Goal: Task Accomplishment & Management: Use online tool/utility

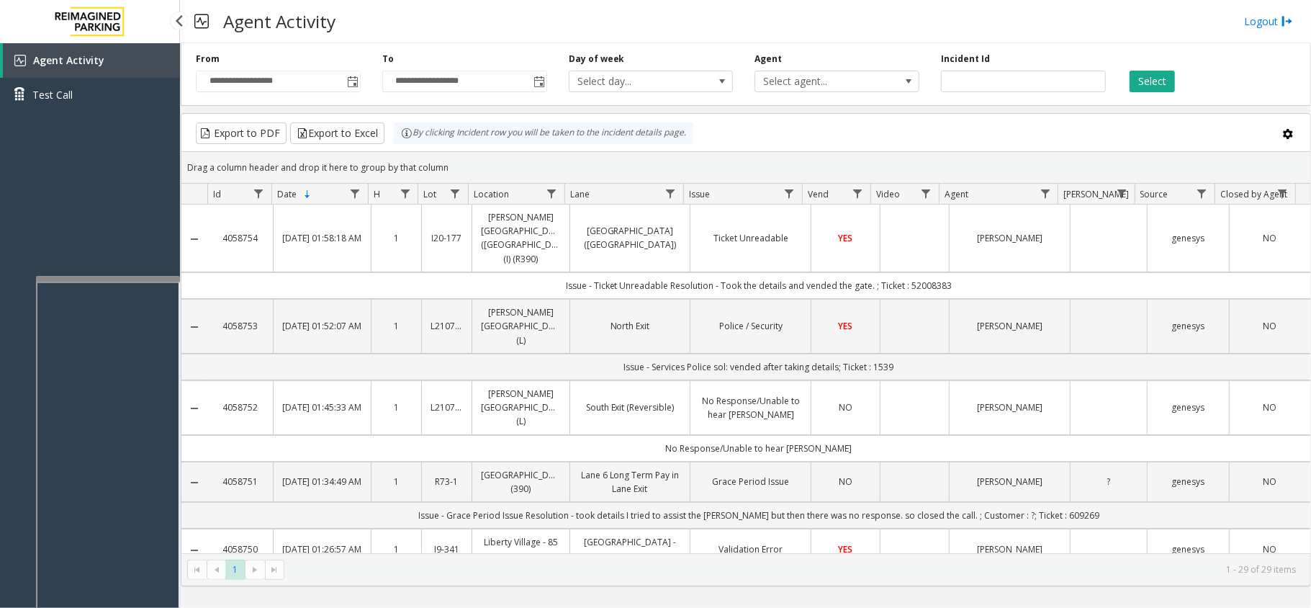
click at [55, 177] on div "Agent Activity Test Call" at bounding box center [90, 347] width 180 height 608
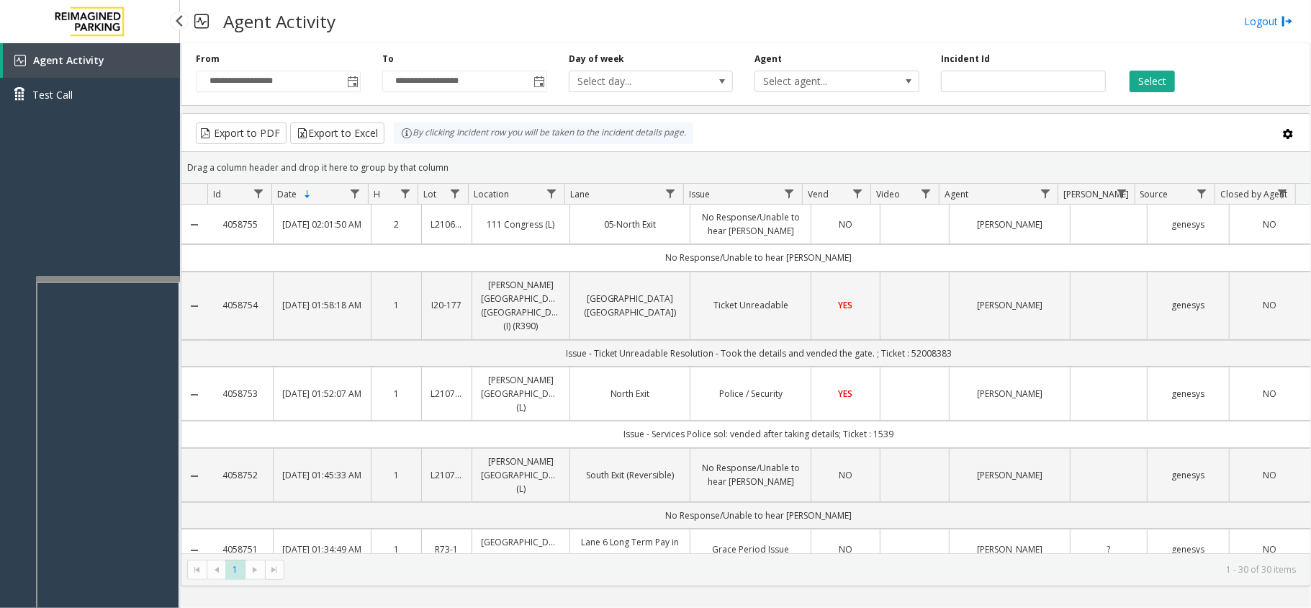
click at [110, 174] on div "Agent Activity Test Call" at bounding box center [90, 347] width 180 height 608
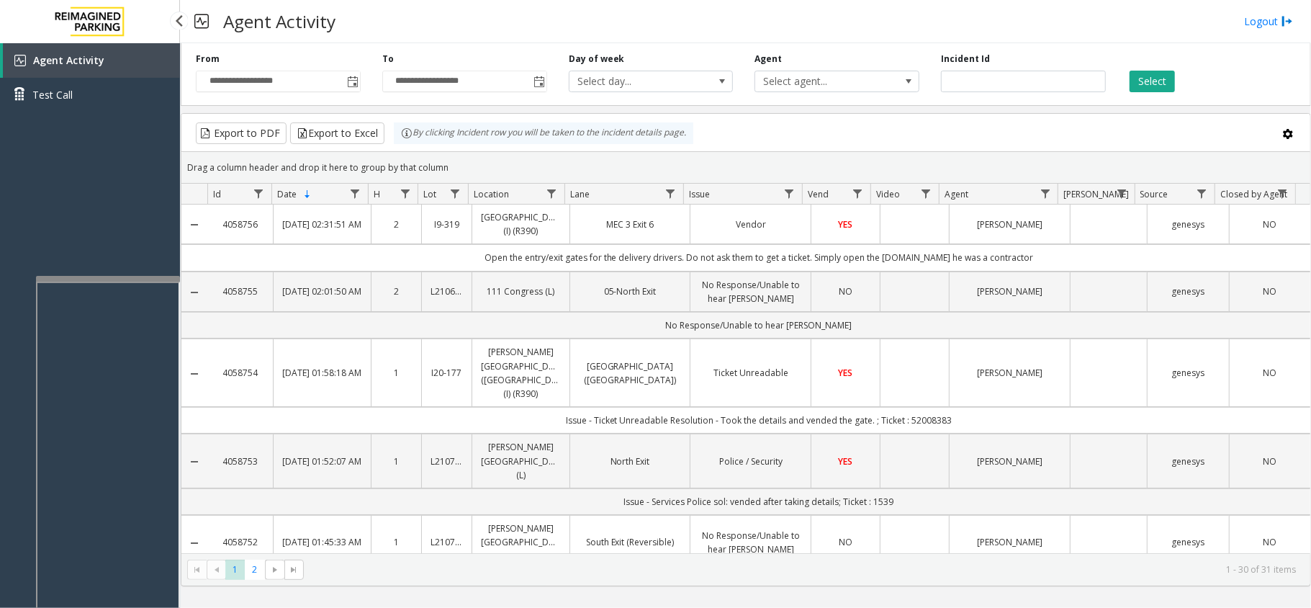
click at [43, 199] on div "Agent Activity Test Call" at bounding box center [90, 347] width 180 height 608
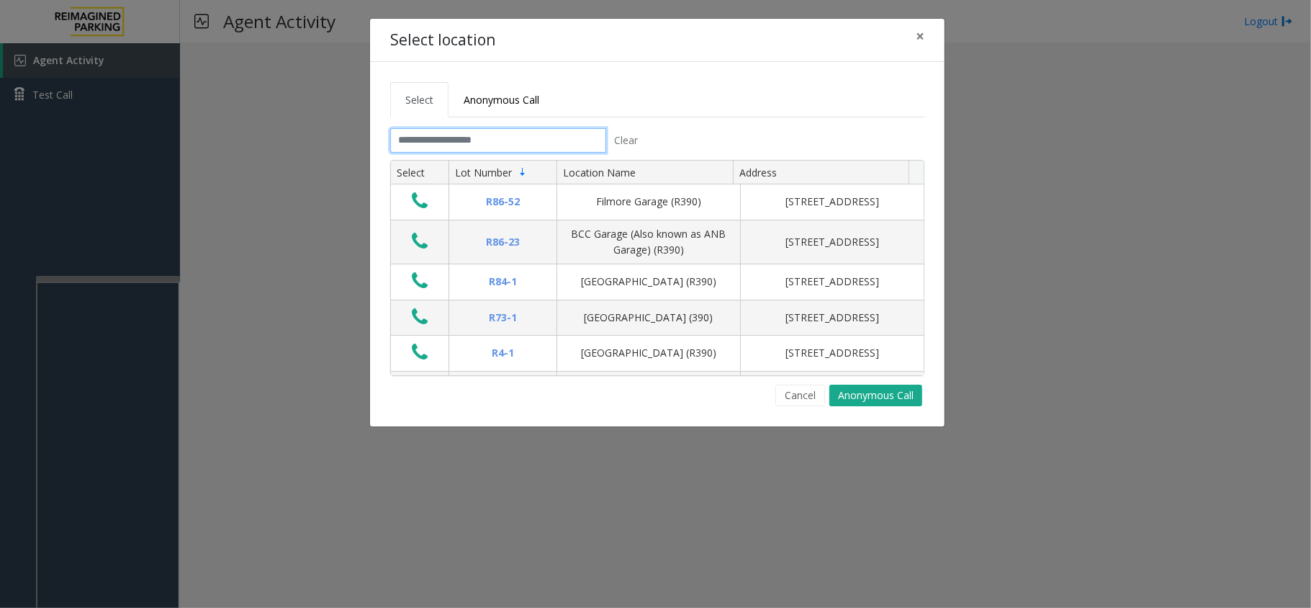
click at [407, 131] on input "text" at bounding box center [498, 140] width 216 height 24
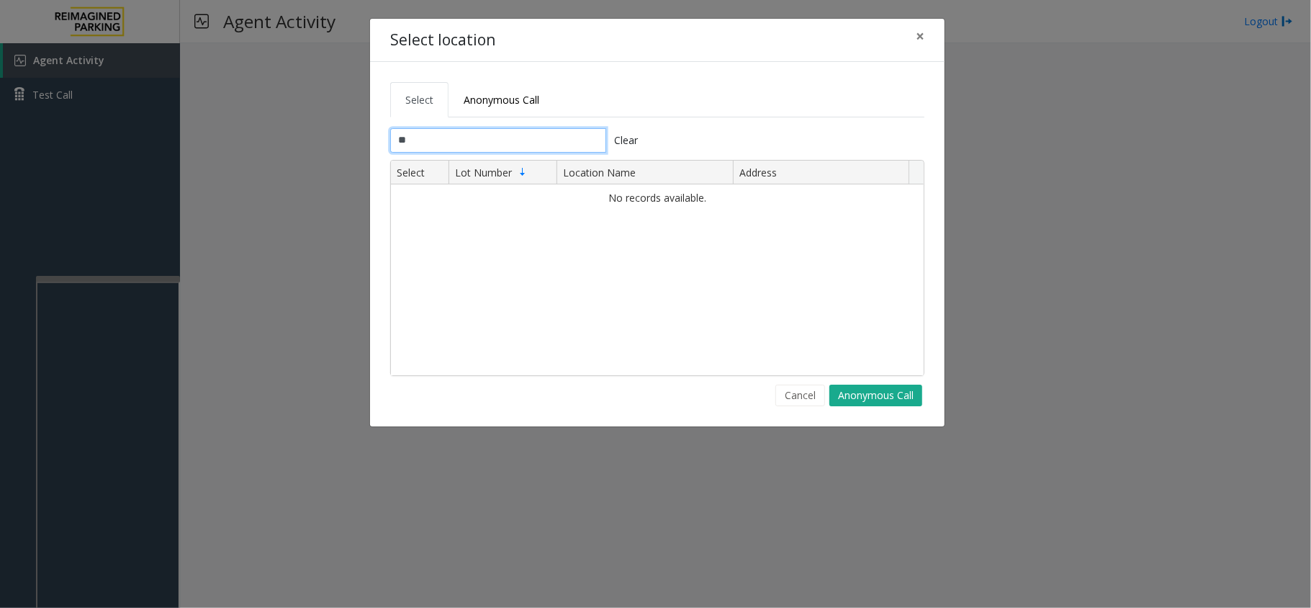
type input "*"
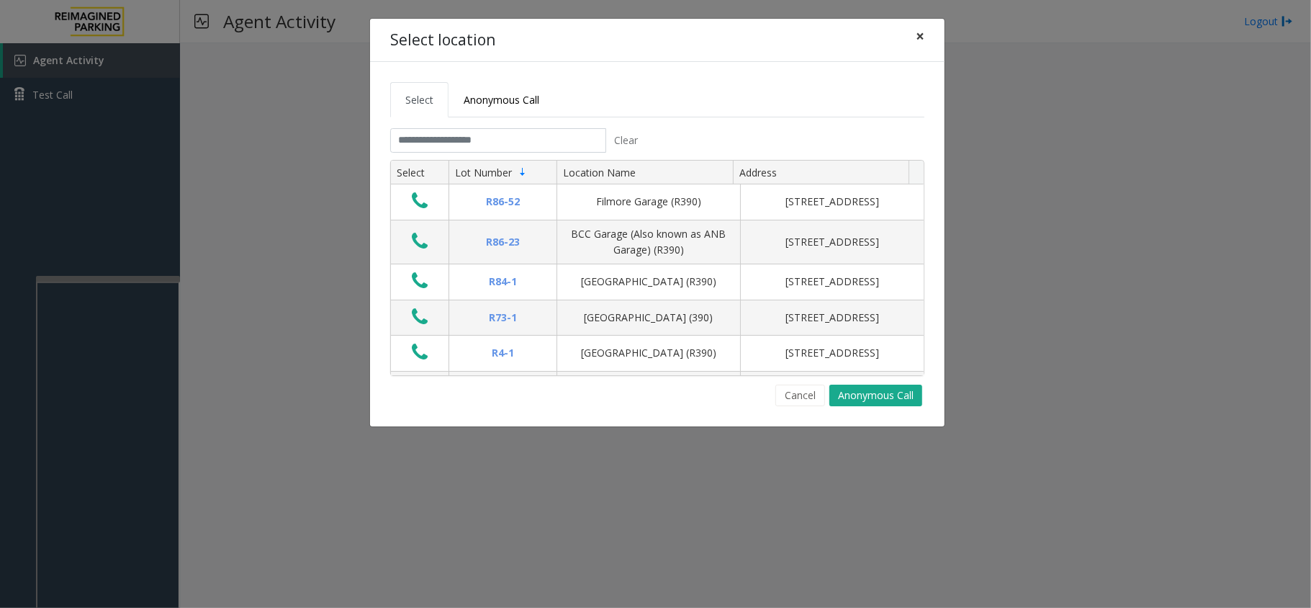
click at [923, 45] on span "×" at bounding box center [920, 36] width 9 height 20
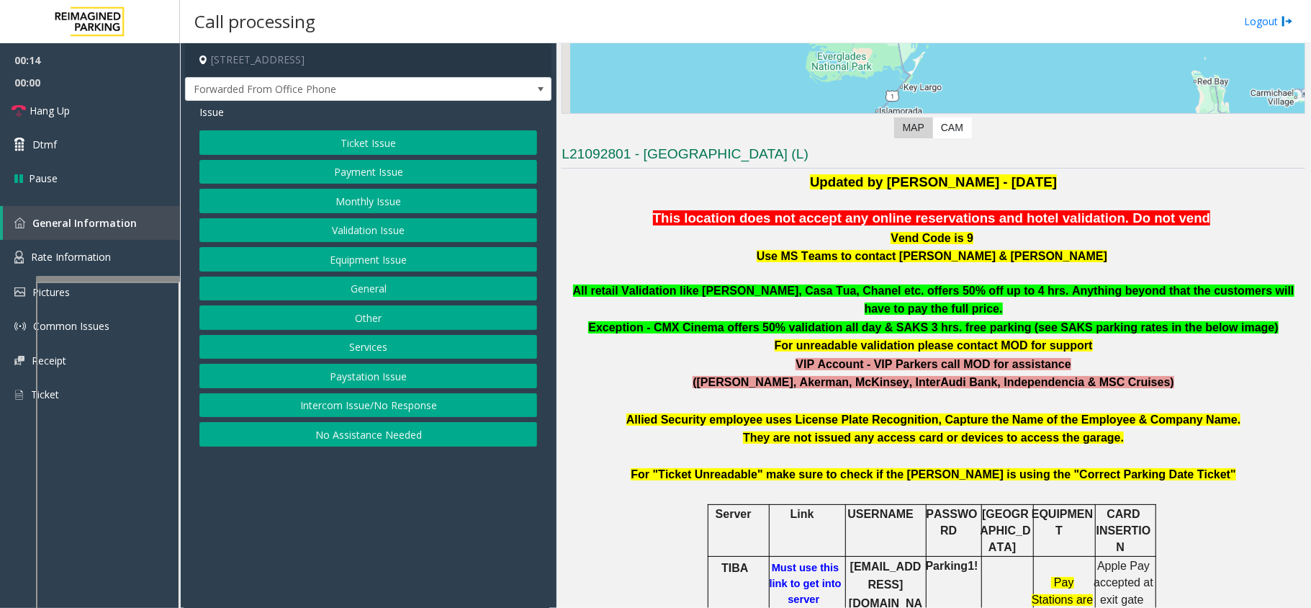
scroll to position [384, 0]
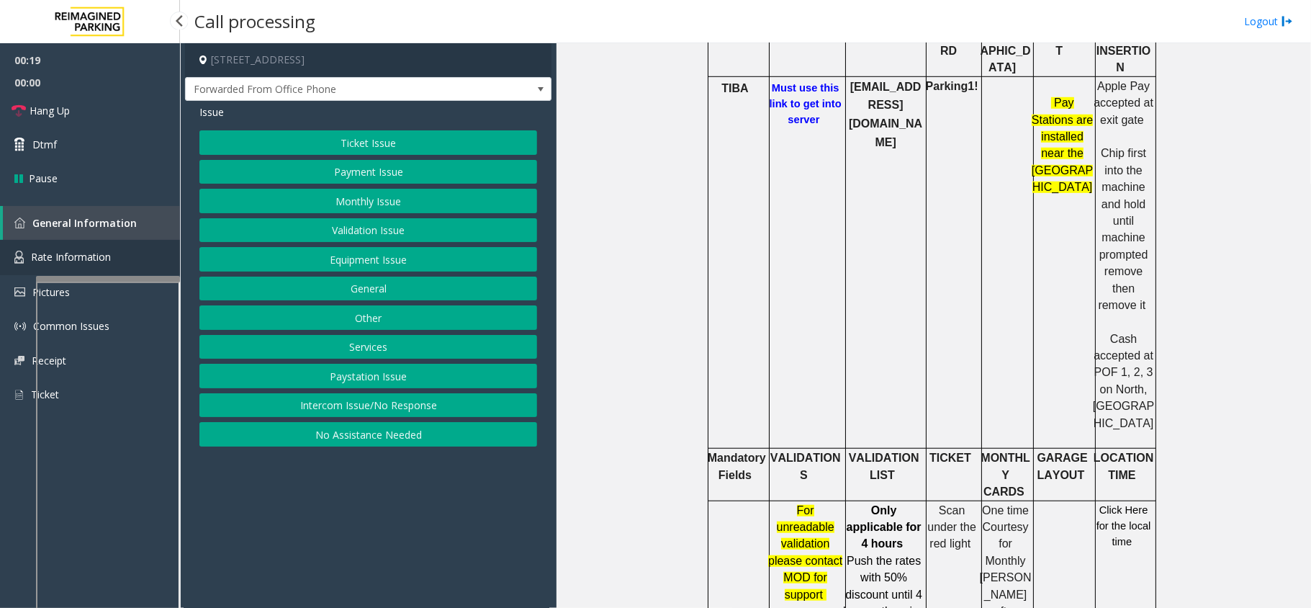
click at [17, 264] on link "Rate Information" at bounding box center [90, 257] width 180 height 35
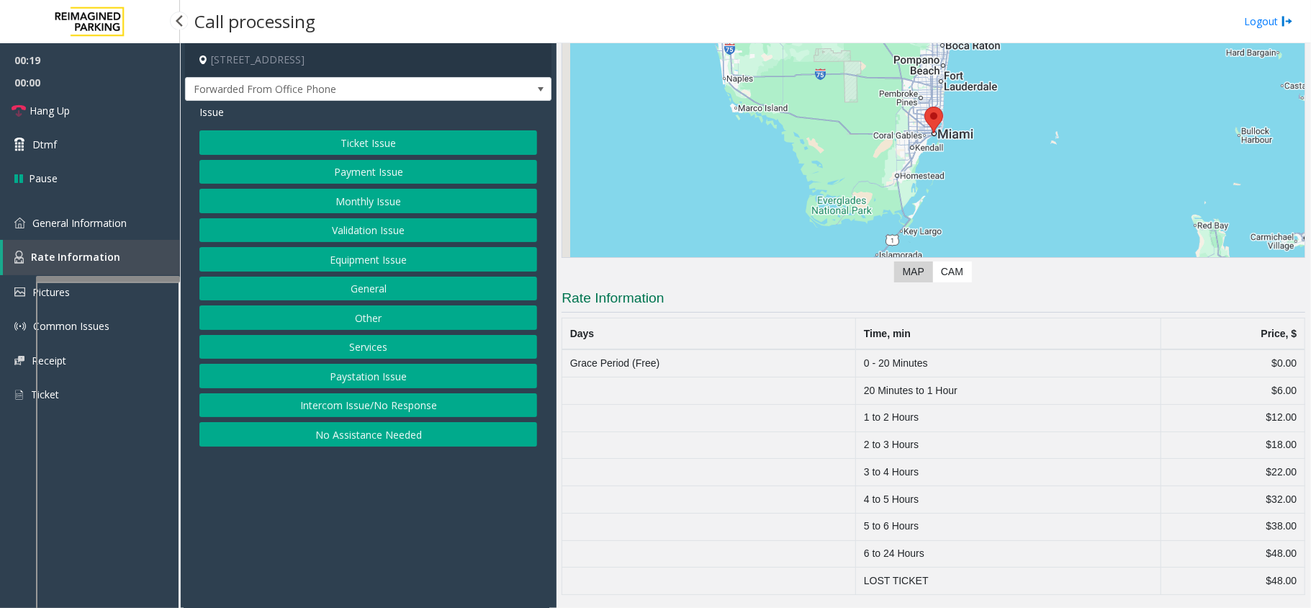
scroll to position [147, 0]
click at [70, 238] on link "General Information" at bounding box center [90, 223] width 180 height 34
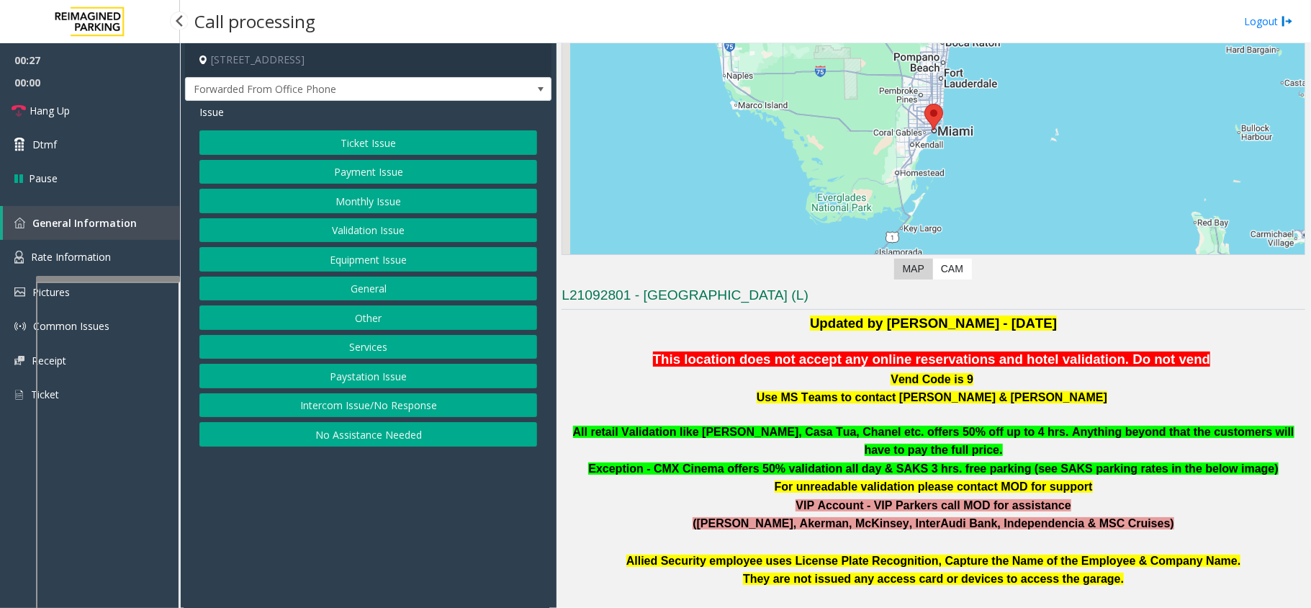
scroll to position [768, 0]
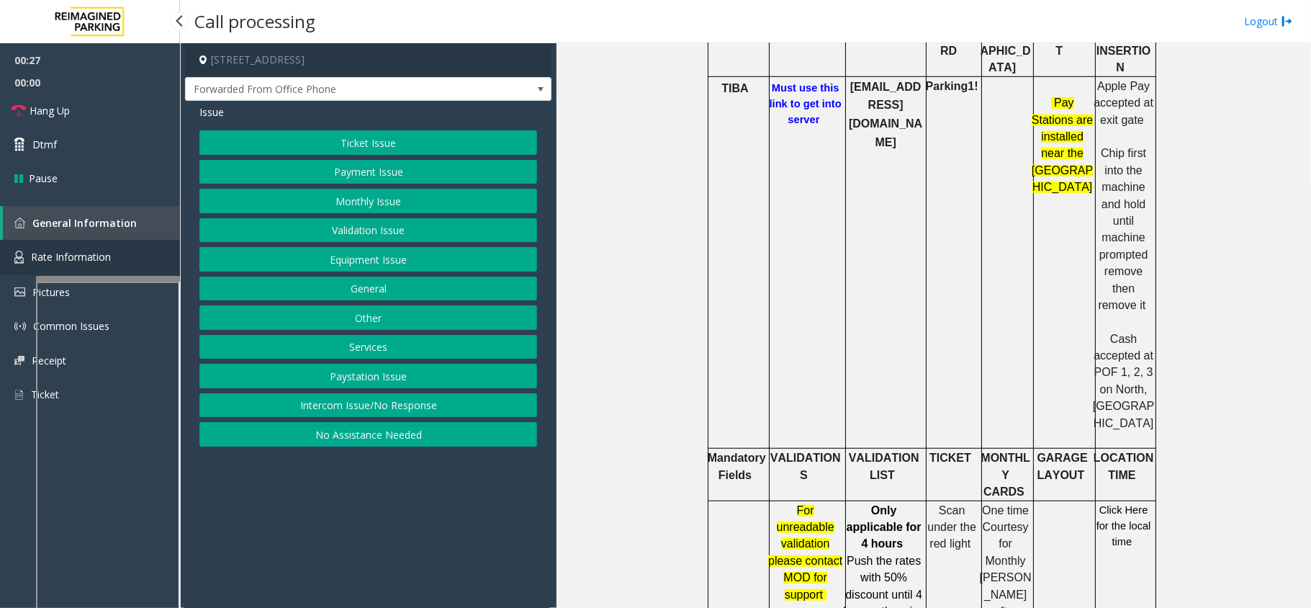
click at [78, 261] on span "Rate Information" at bounding box center [71, 257] width 80 height 14
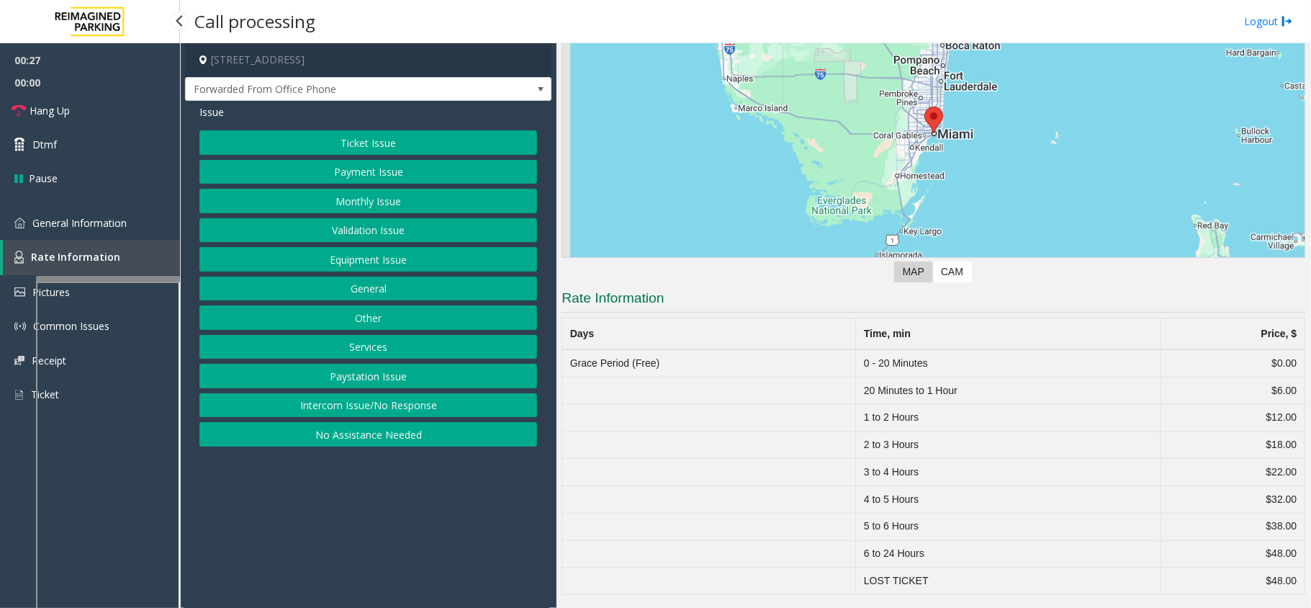
scroll to position [147, 0]
click at [95, 229] on link "General Information" at bounding box center [90, 223] width 180 height 34
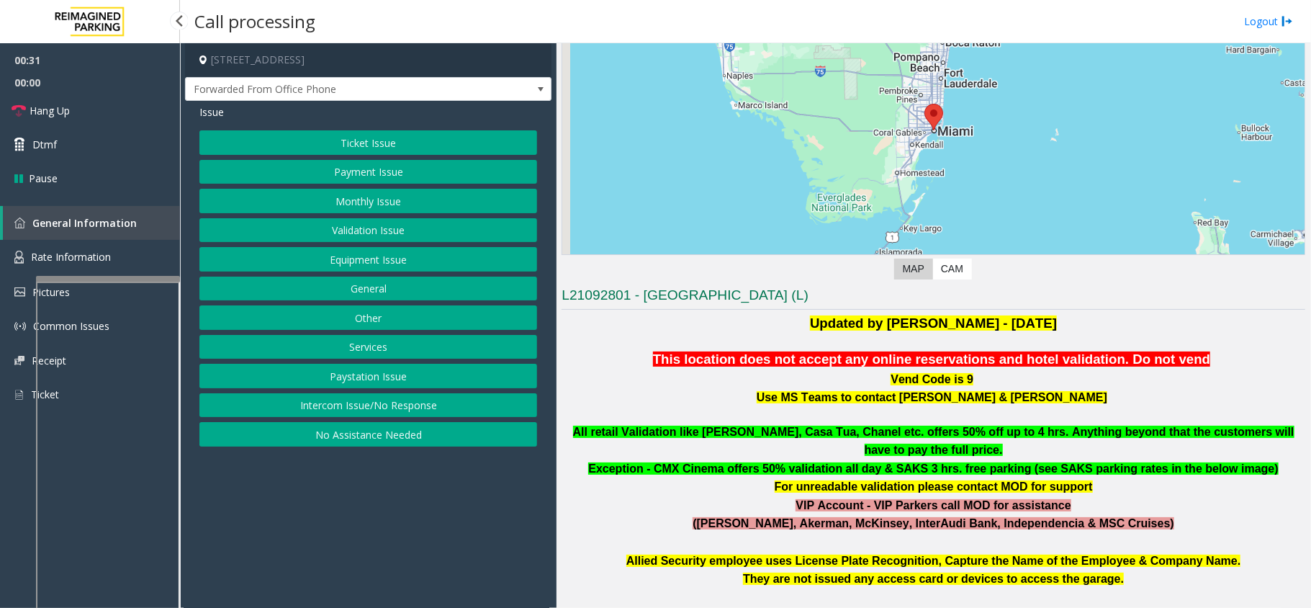
scroll to position [768, 0]
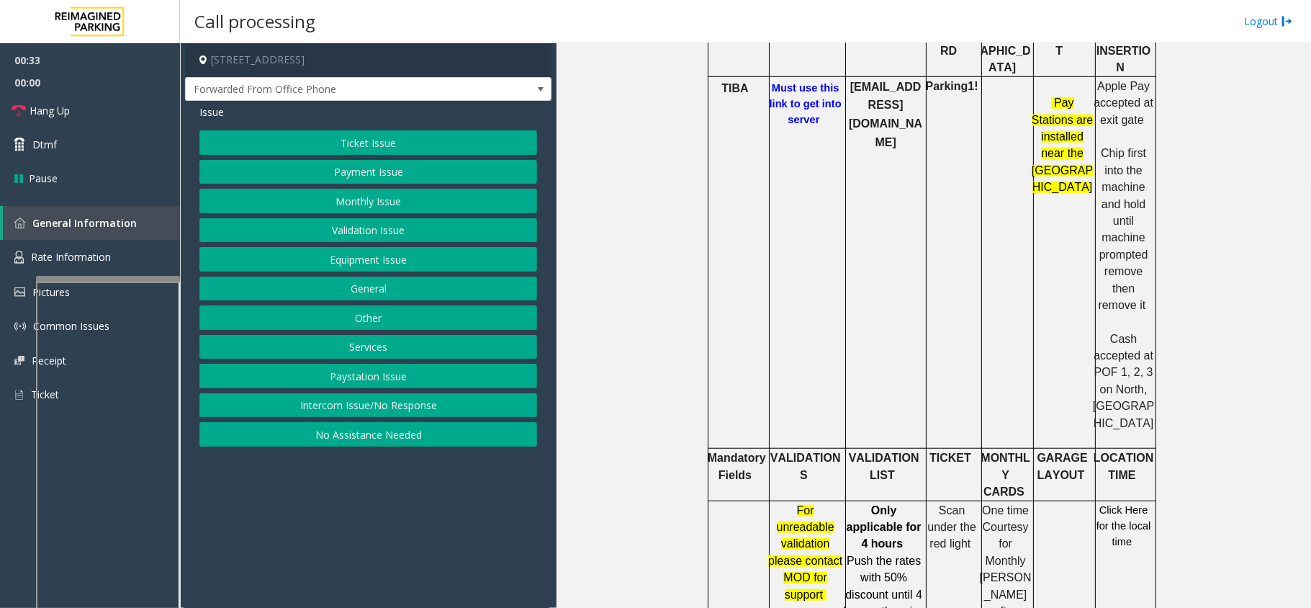
click at [390, 147] on button "Ticket Issue" at bounding box center [368, 142] width 338 height 24
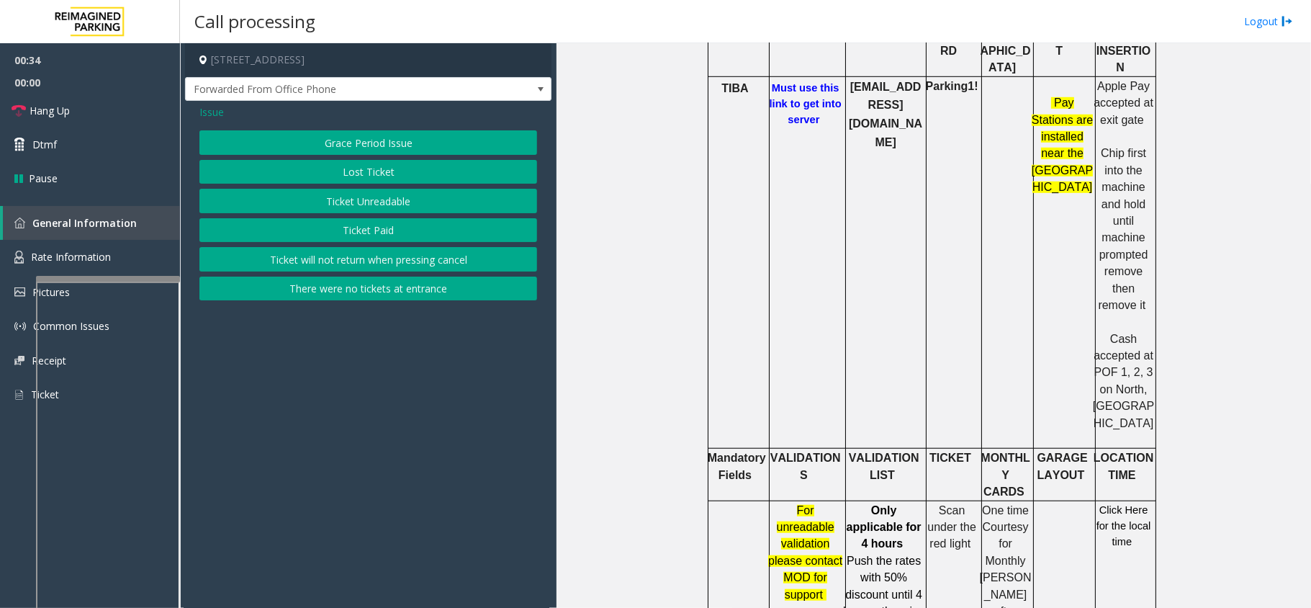
click at [386, 196] on button "Ticket Unreadable" at bounding box center [368, 201] width 338 height 24
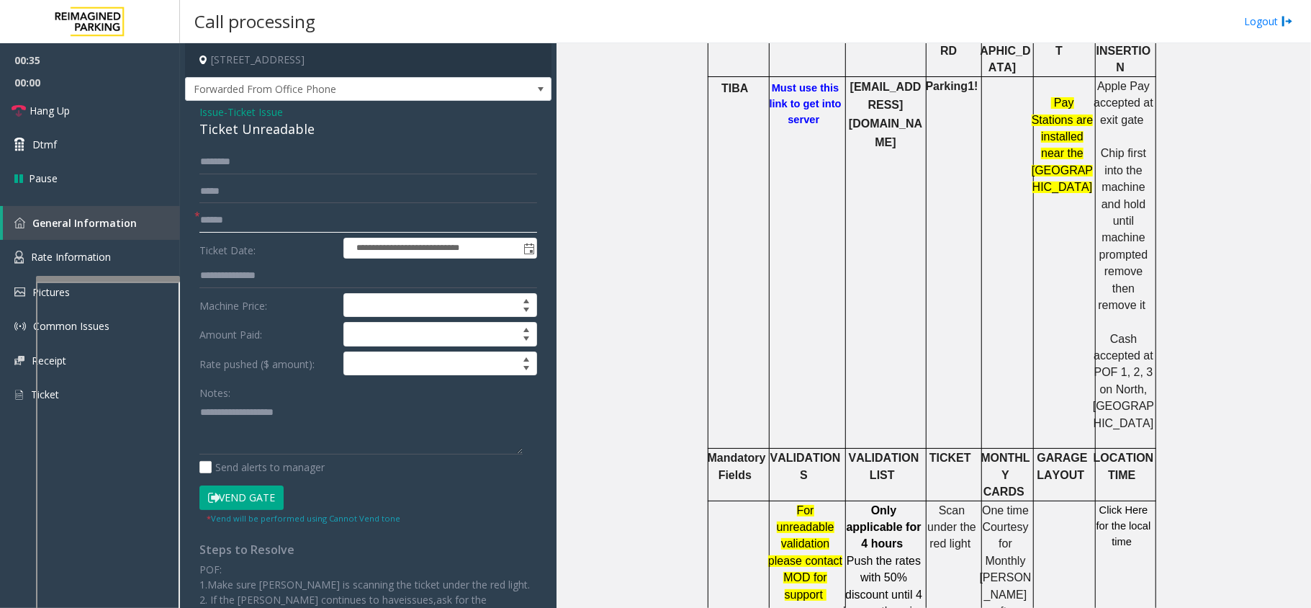
click at [294, 220] on input "text" at bounding box center [368, 220] width 338 height 24
type textarea "**********"
click at [222, 216] on input "text" at bounding box center [368, 220] width 338 height 24
type input "*"
type input "*********"
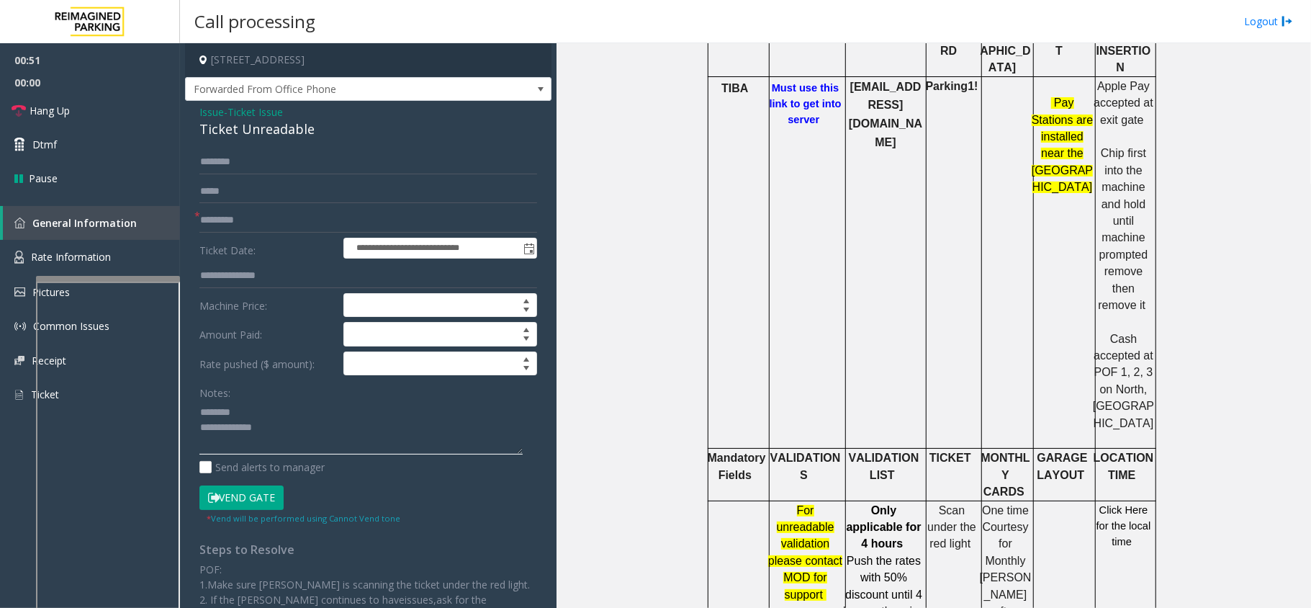
click at [251, 412] on textarea at bounding box center [360, 427] width 323 height 54
click at [1109, 502] on p "Click Here for the local time" at bounding box center [1124, 526] width 62 height 48
click at [1108, 504] on span "Click Here for the local time" at bounding box center [1124, 526] width 55 height 44
click at [275, 427] on textarea at bounding box center [360, 427] width 323 height 54
type textarea "**********"
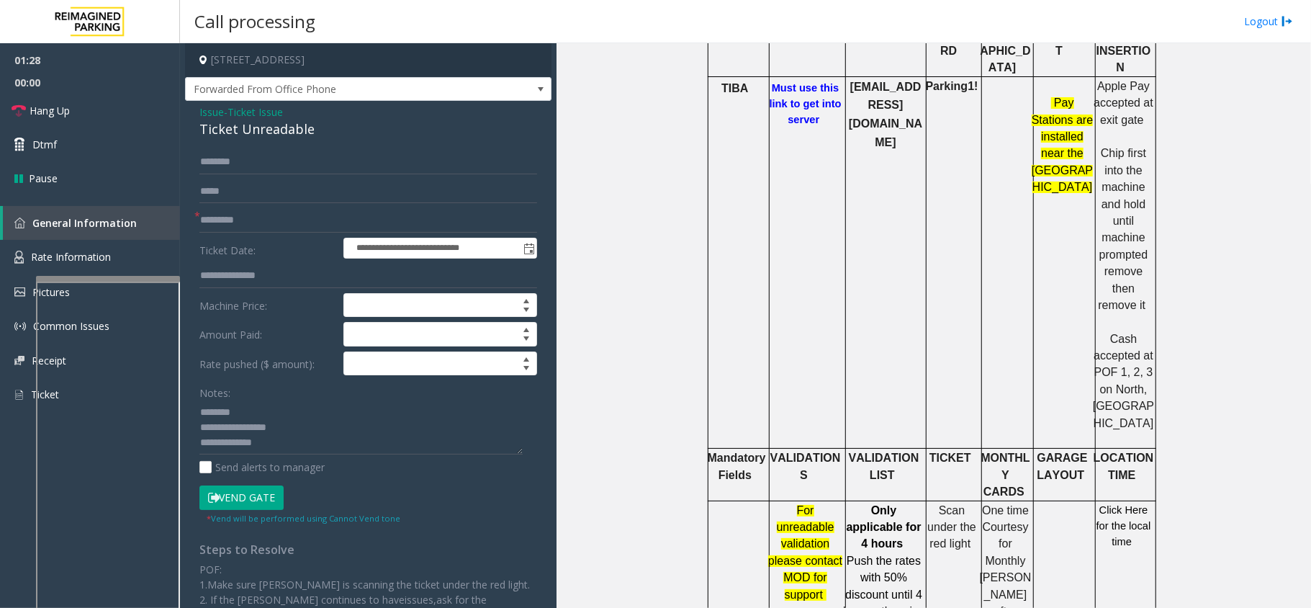
click at [232, 502] on button "Vend Gate" at bounding box center [241, 497] width 84 height 24
click at [223, 104] on div "**********" at bounding box center [368, 459] width 367 height 717
click at [224, 108] on span "- Ticket Issue" at bounding box center [253, 112] width 59 height 14
click at [262, 115] on span "Ticket Issue" at bounding box center [255, 111] width 55 height 15
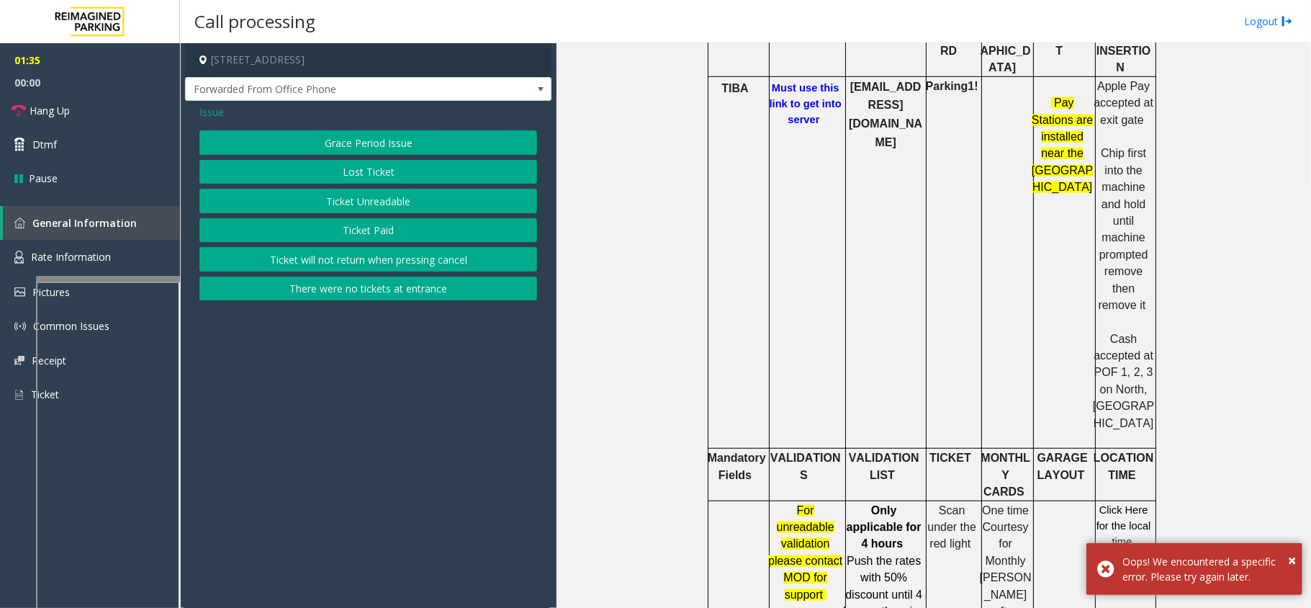
click at [220, 115] on span "Issue" at bounding box center [211, 111] width 24 height 15
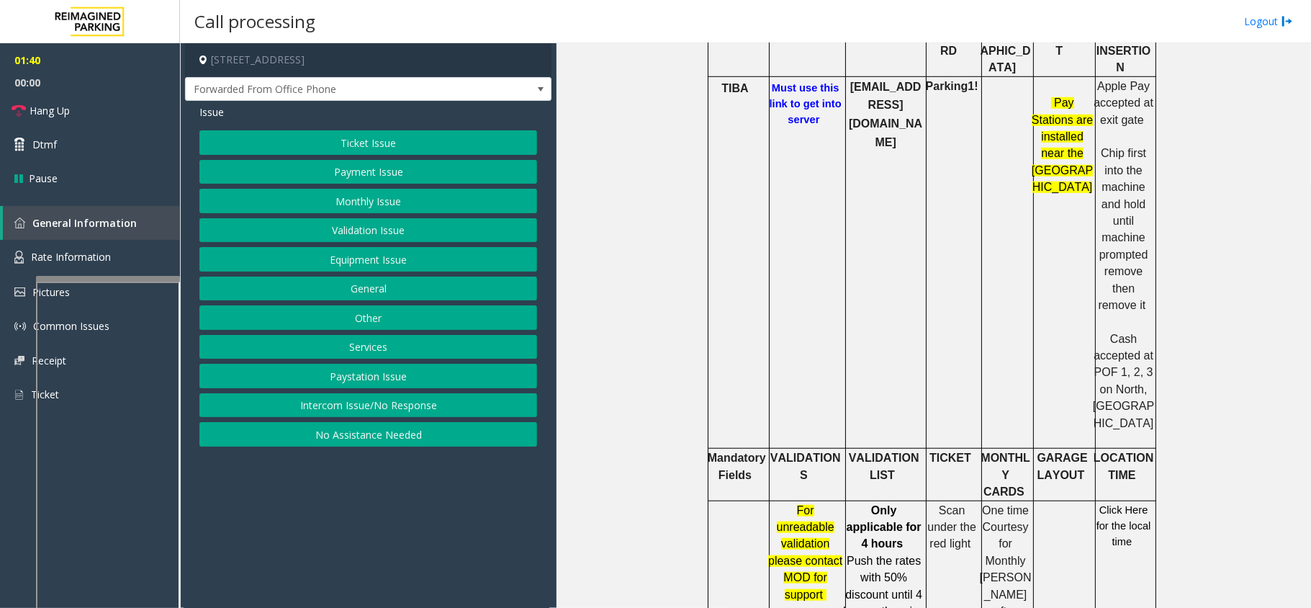
click at [392, 262] on button "Equipment Issue" at bounding box center [368, 259] width 338 height 24
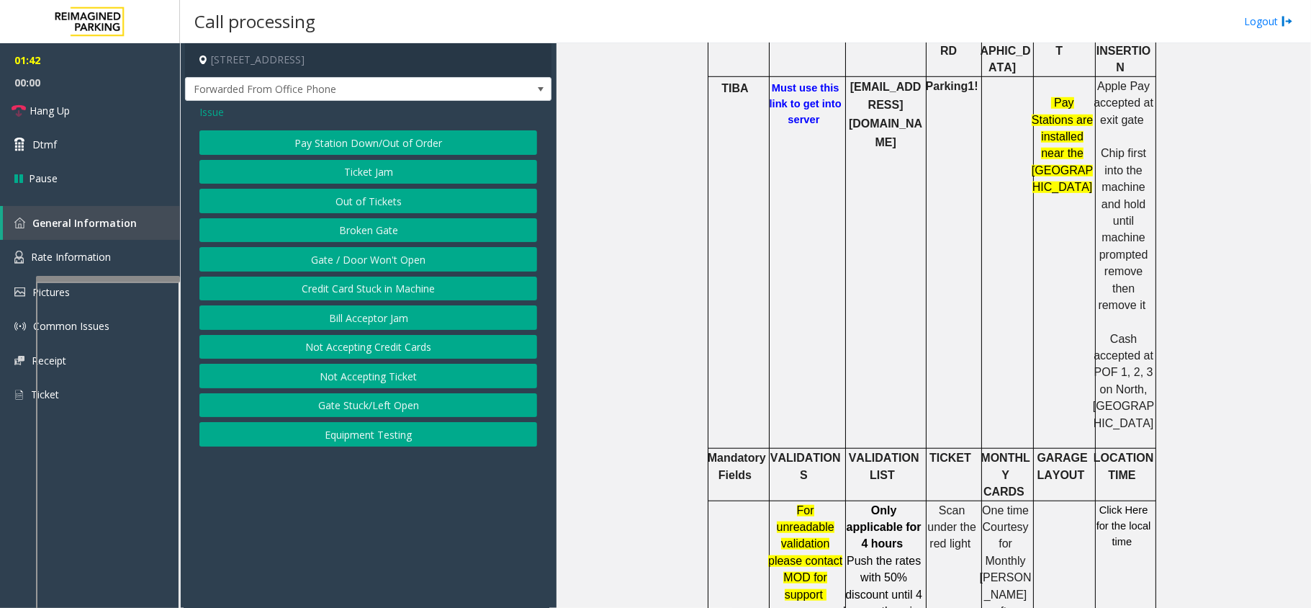
click at [306, 266] on button "Gate / Door Won't Open" at bounding box center [368, 259] width 338 height 24
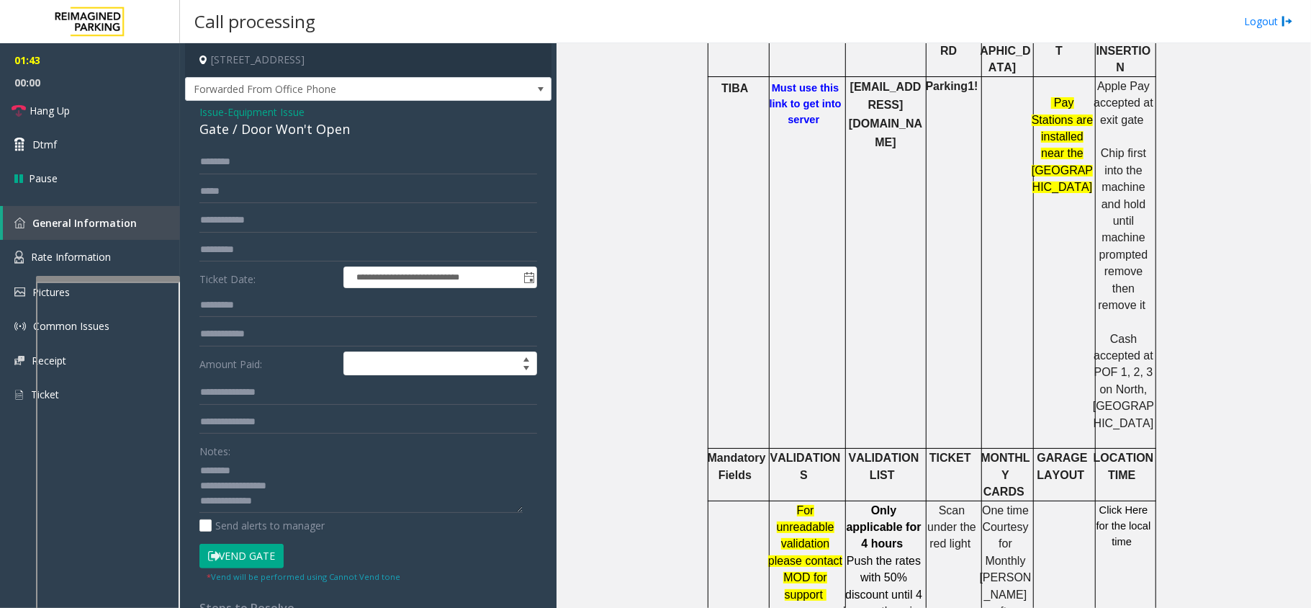
click at [242, 556] on button "Vend Gate" at bounding box center [241, 556] width 84 height 24
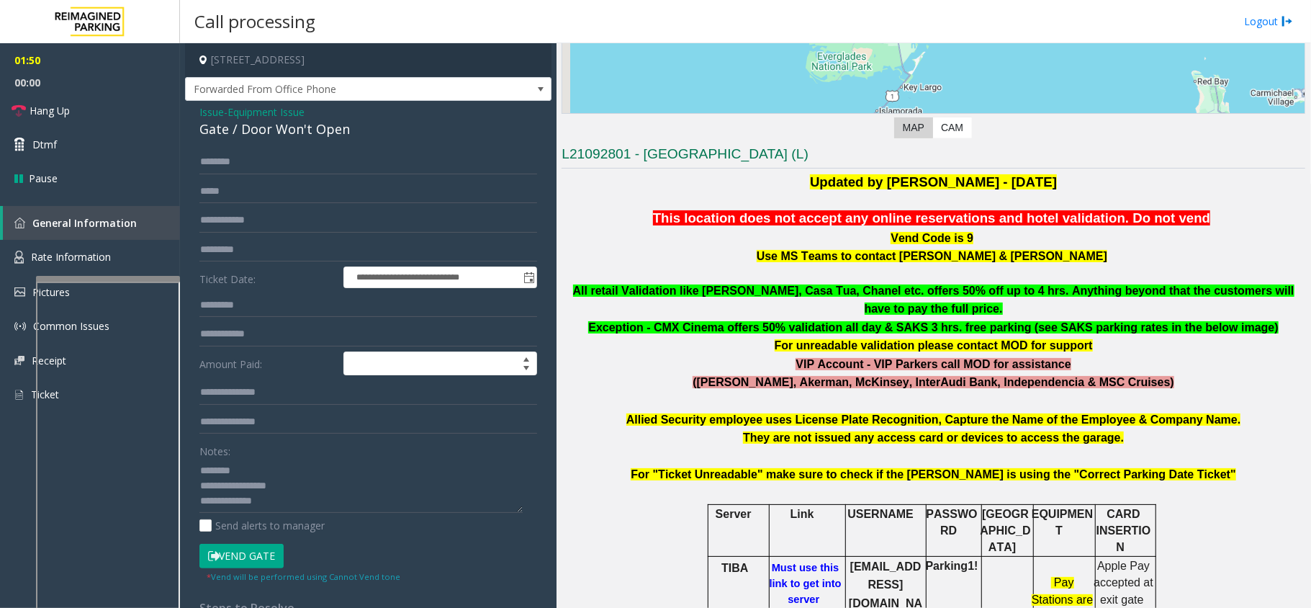
scroll to position [192, 0]
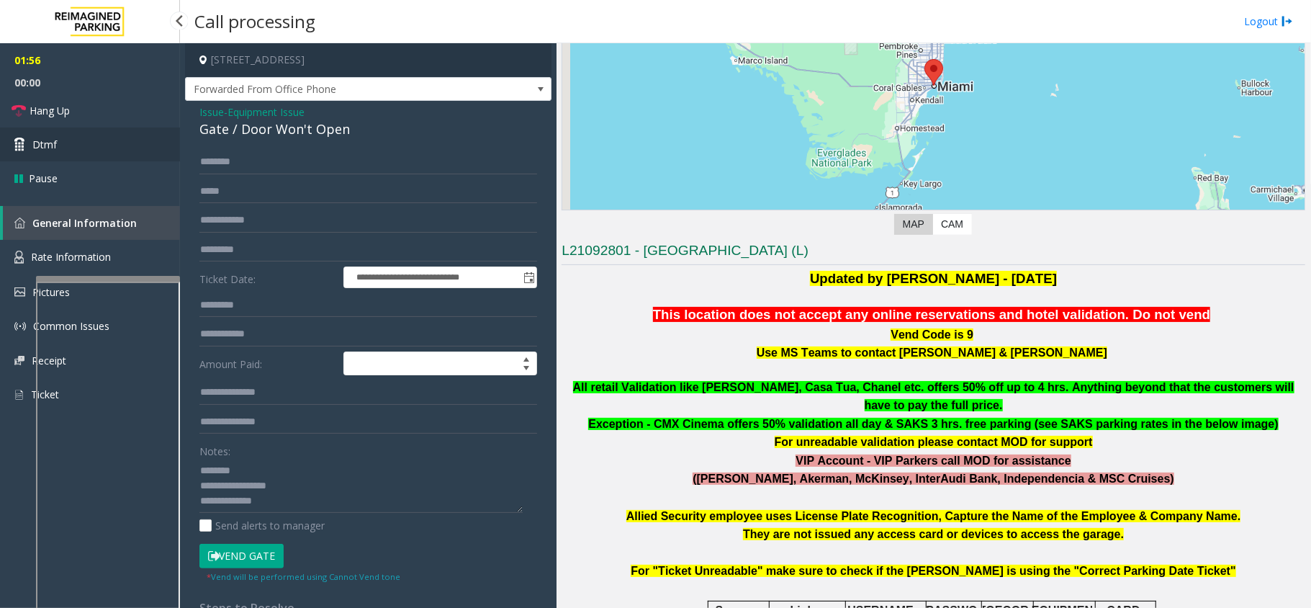
click at [95, 160] on link "Dtmf" at bounding box center [90, 144] width 180 height 34
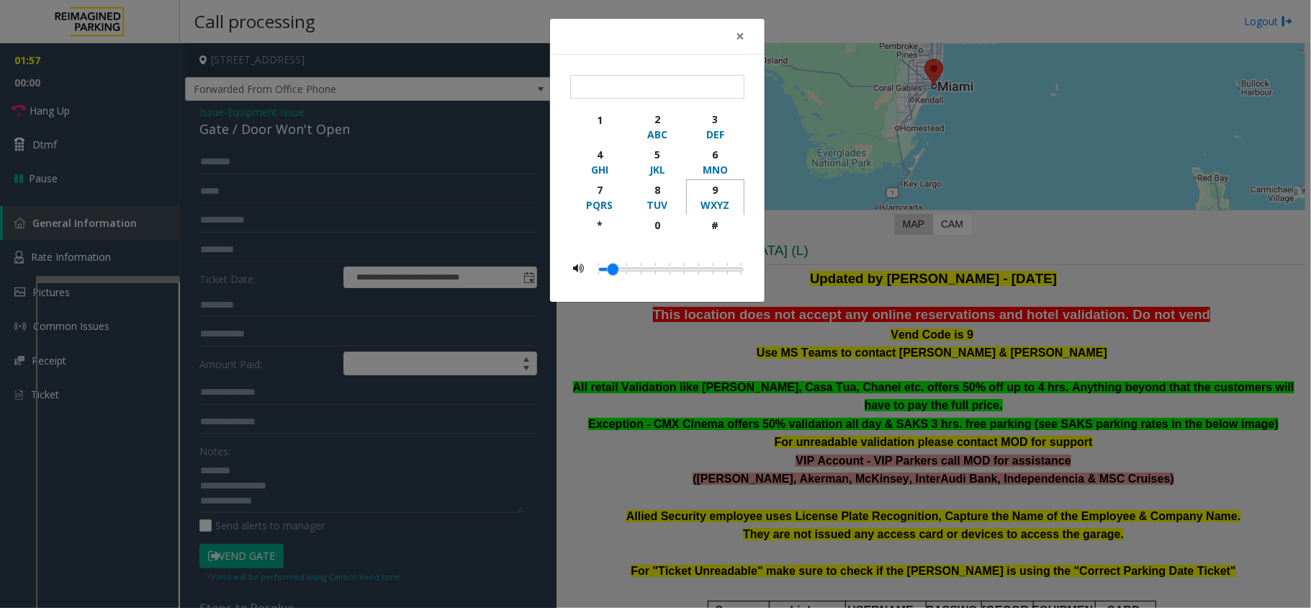
click at [709, 191] on div "9" at bounding box center [716, 189] width 40 height 15
type input "*"
click at [1072, 241] on div "× * 1 2 ABC 3 DEF 4 GHI 5 JKL 6 MNO 7 PQRS 8 TUV 9 WXYZ * 0 #" at bounding box center [655, 304] width 1311 height 608
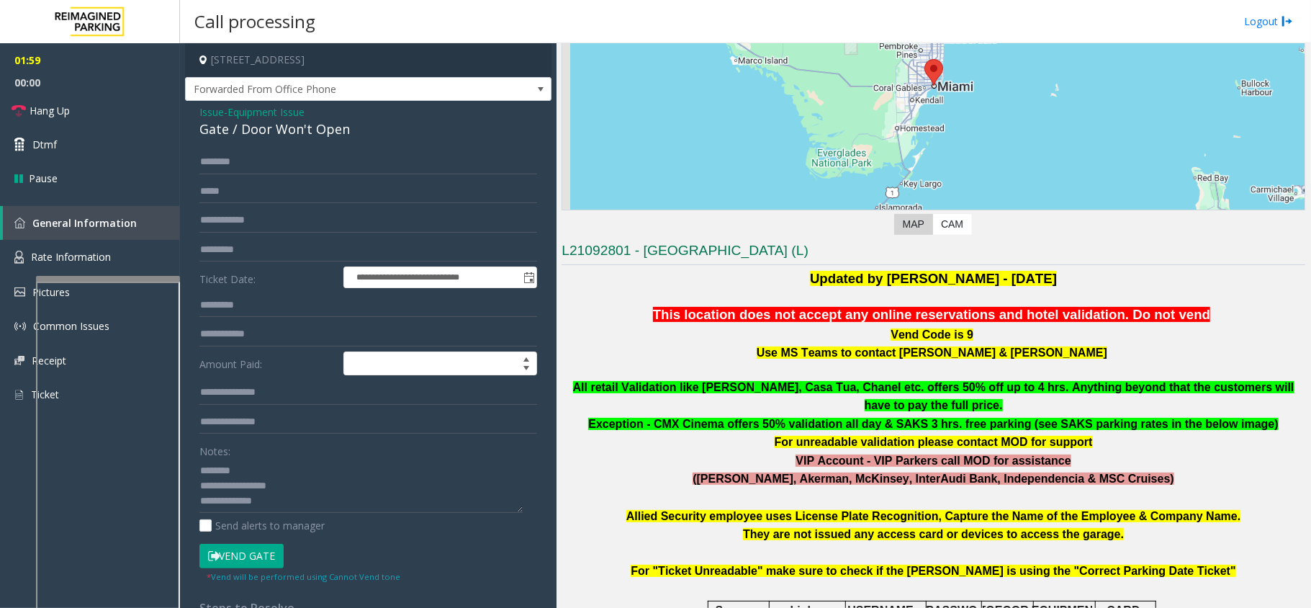
click at [251, 108] on span "Equipment Issue" at bounding box center [266, 111] width 77 height 15
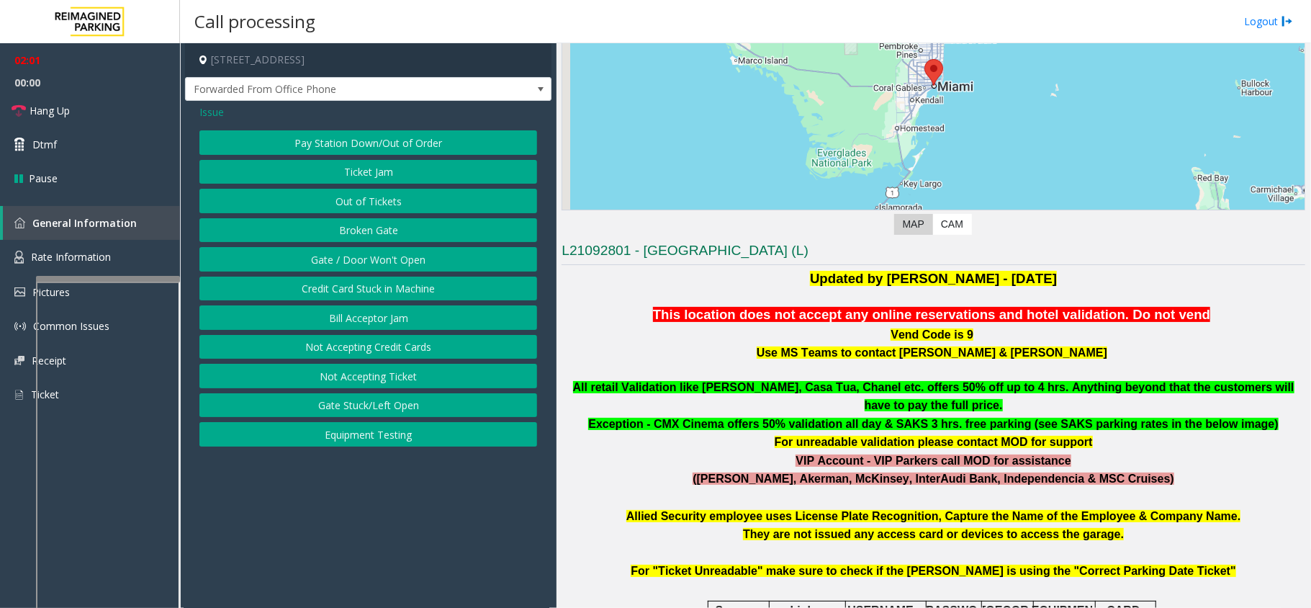
click at [213, 120] on span "Issue" at bounding box center [211, 111] width 24 height 15
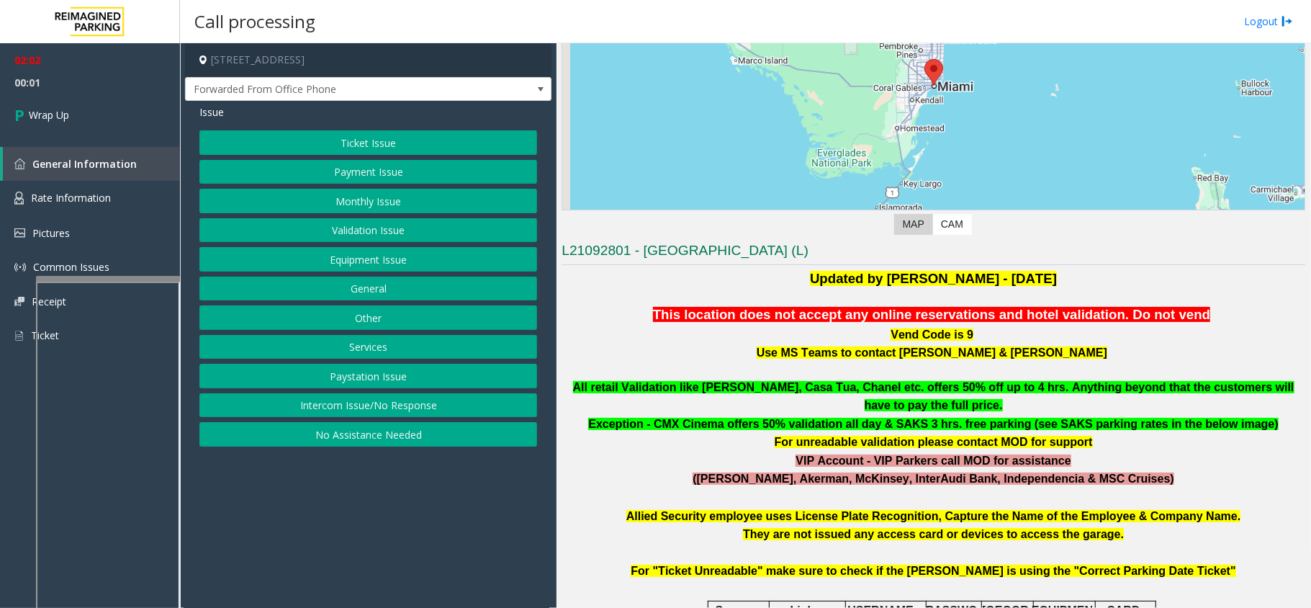
click at [344, 288] on button "General" at bounding box center [368, 289] width 338 height 24
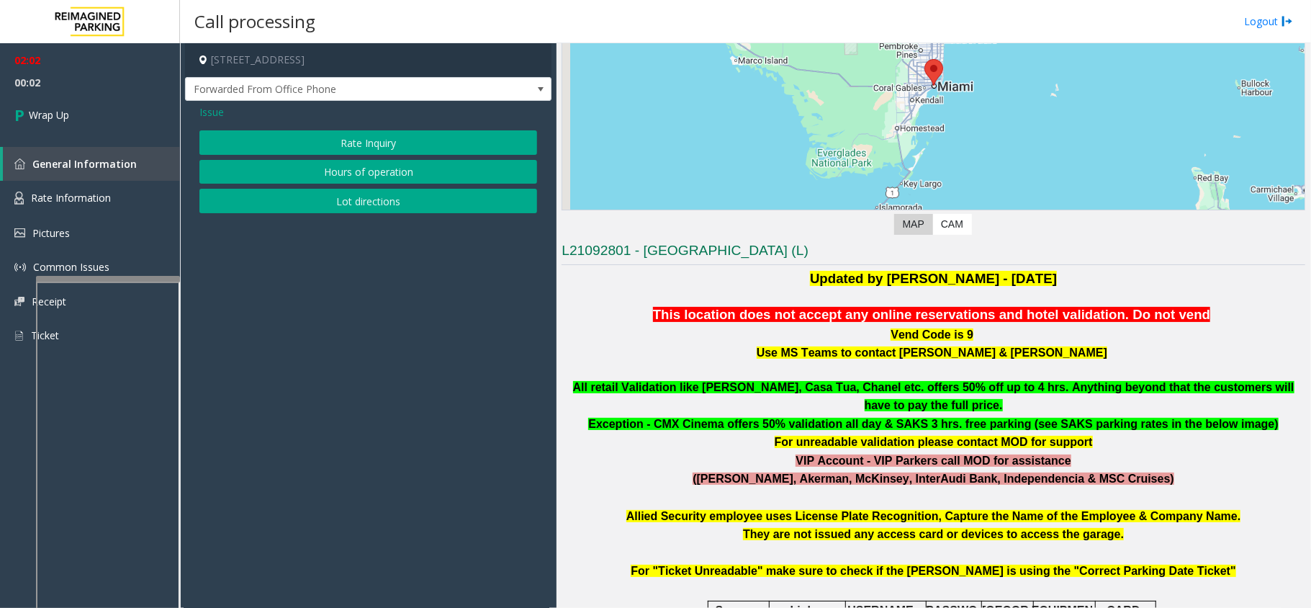
click at [217, 108] on span "Issue" at bounding box center [211, 111] width 24 height 15
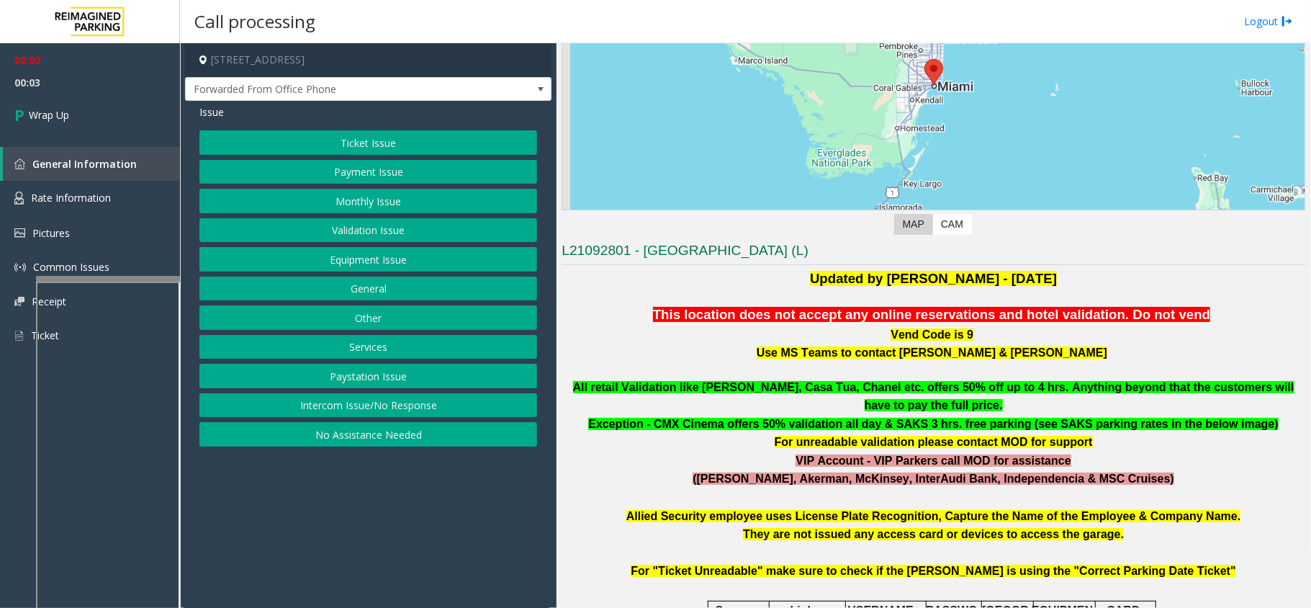
click at [375, 320] on button "Other" at bounding box center [368, 317] width 338 height 24
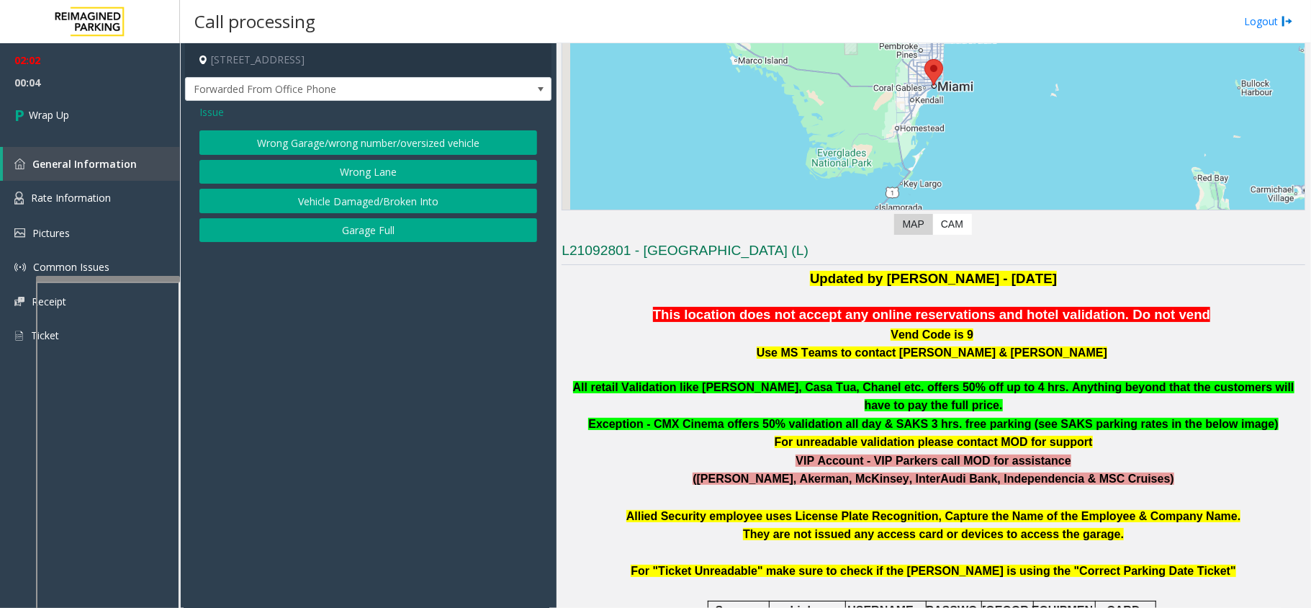
click at [219, 118] on span "Issue" at bounding box center [211, 111] width 24 height 15
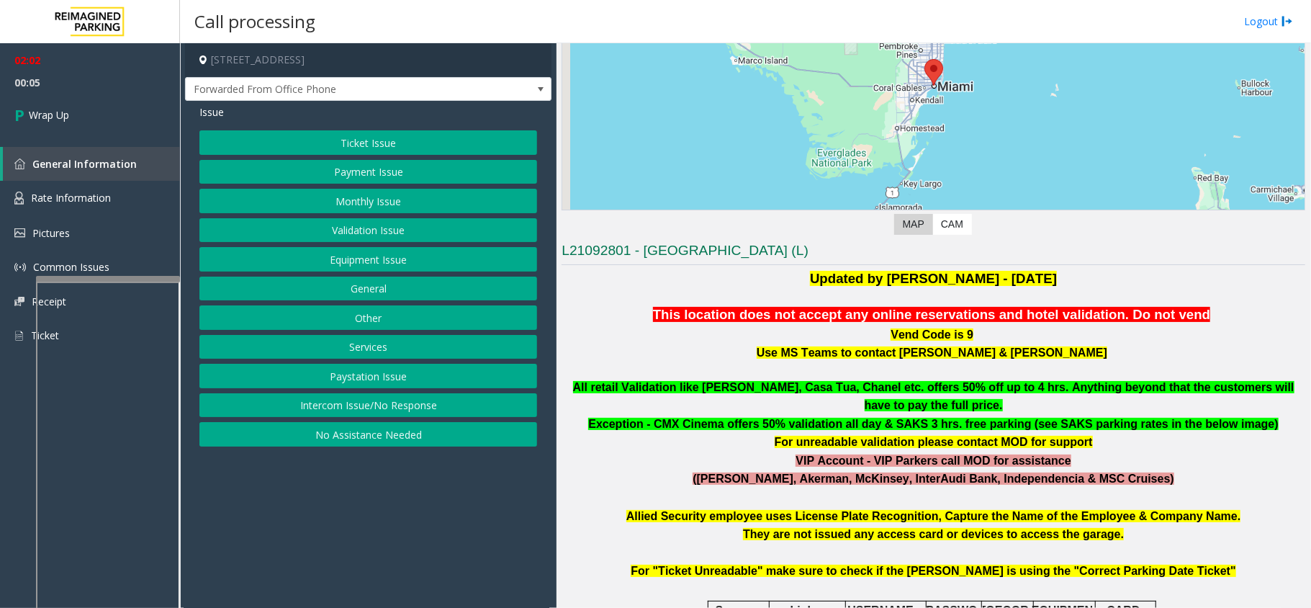
click at [393, 170] on button "Payment Issue" at bounding box center [368, 172] width 338 height 24
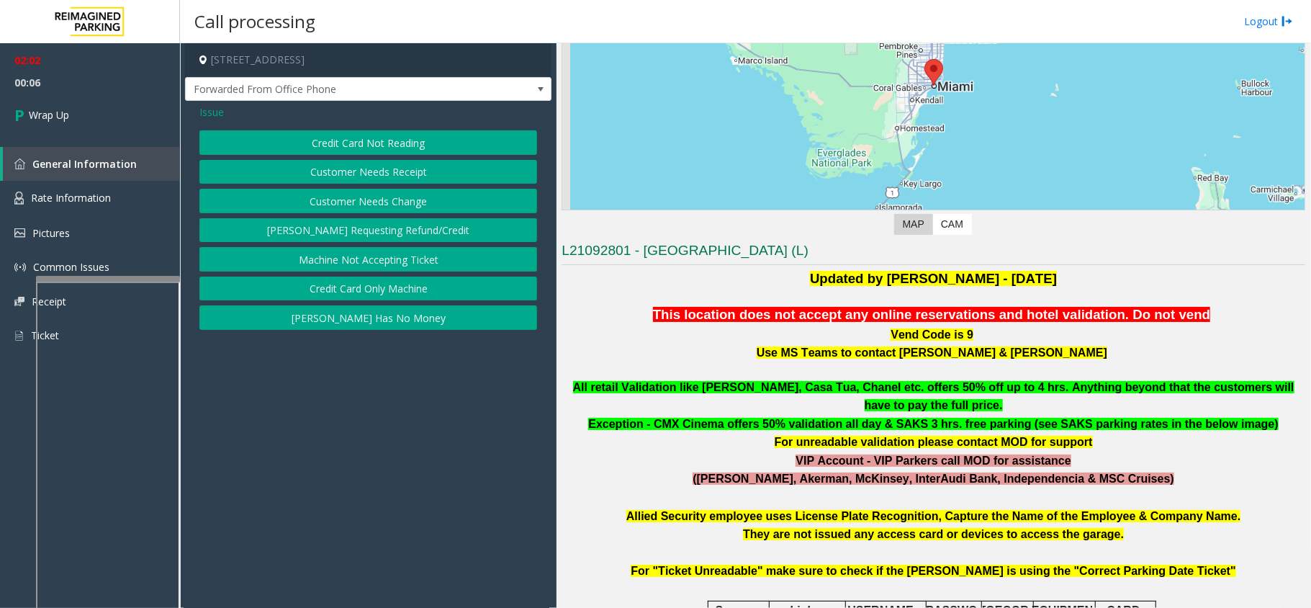
click at [226, 114] on div "Issue" at bounding box center [368, 111] width 338 height 15
click at [209, 111] on span "Issue" at bounding box center [211, 111] width 24 height 15
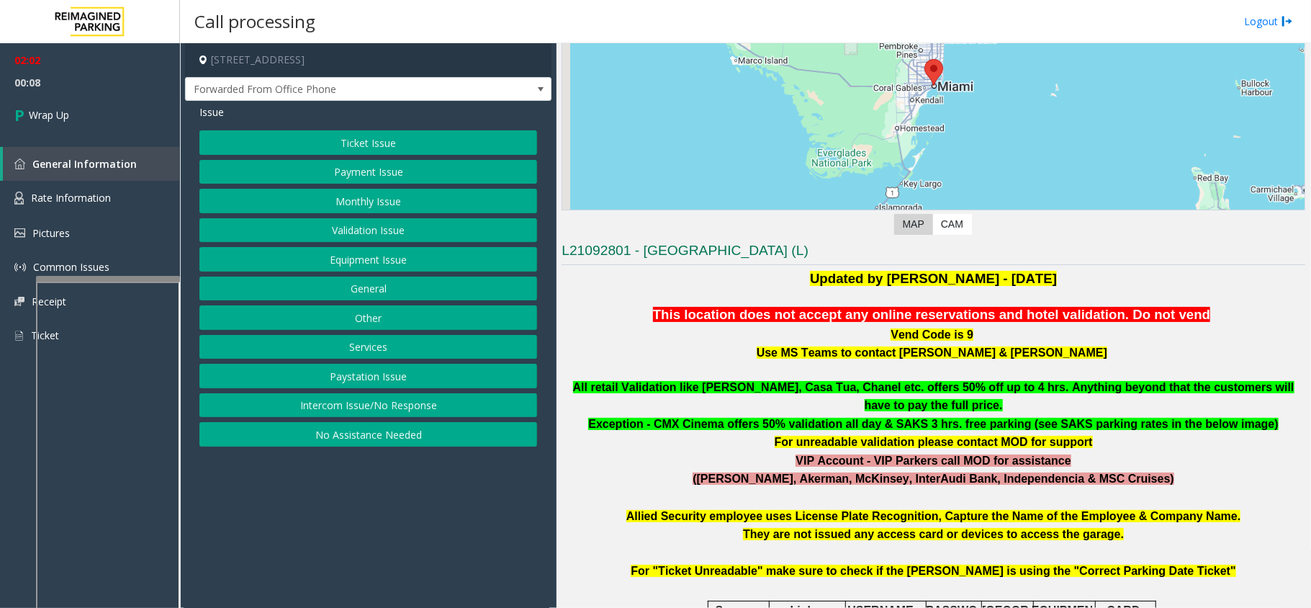
click at [310, 153] on button "Ticket Issue" at bounding box center [368, 142] width 338 height 24
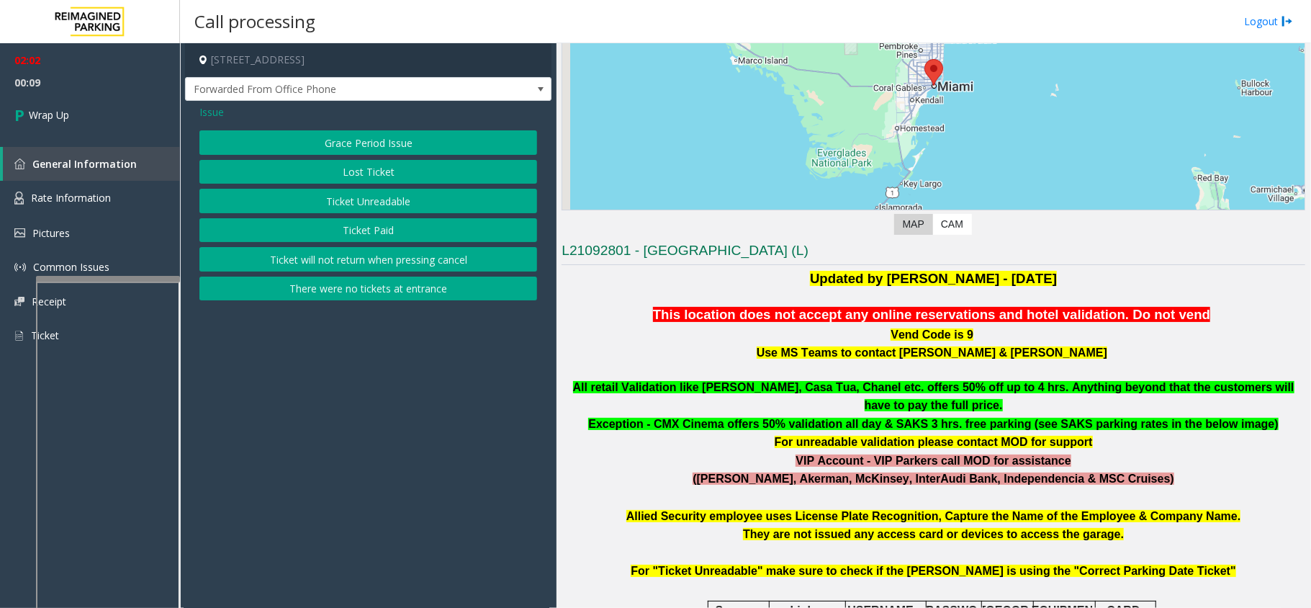
click at [281, 145] on button "Grace Period Issue" at bounding box center [368, 142] width 338 height 24
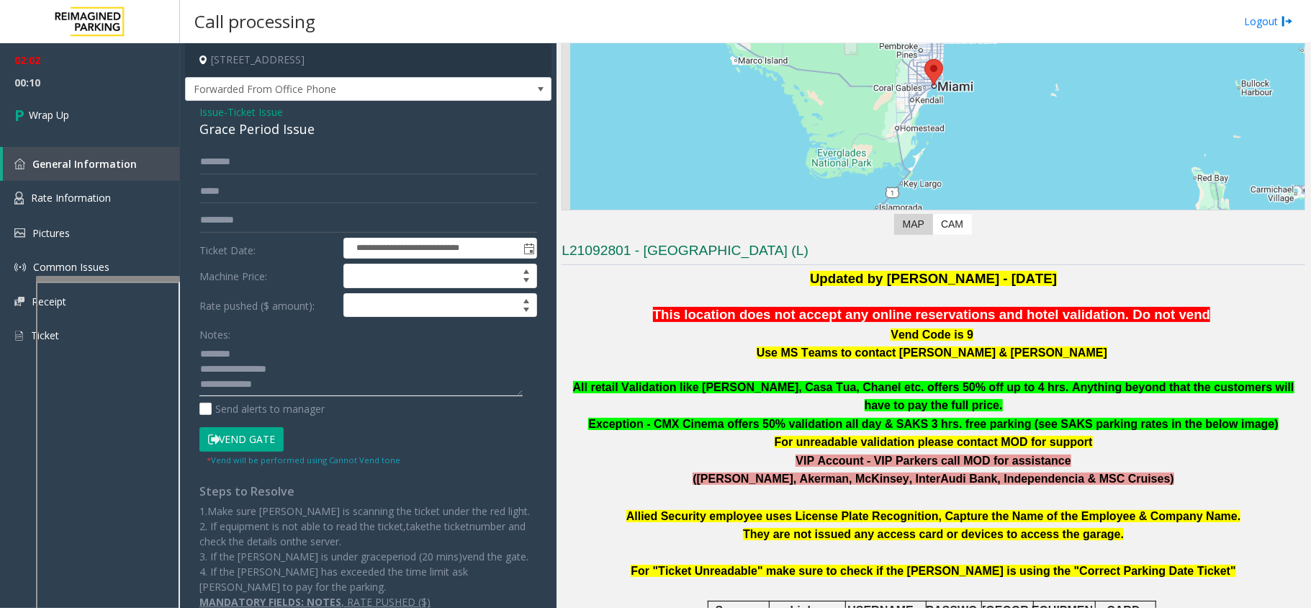
click at [284, 375] on textarea at bounding box center [360, 369] width 323 height 54
click at [275, 346] on textarea at bounding box center [360, 369] width 323 height 54
click at [257, 137] on div "Grace Period Issue" at bounding box center [368, 129] width 338 height 19
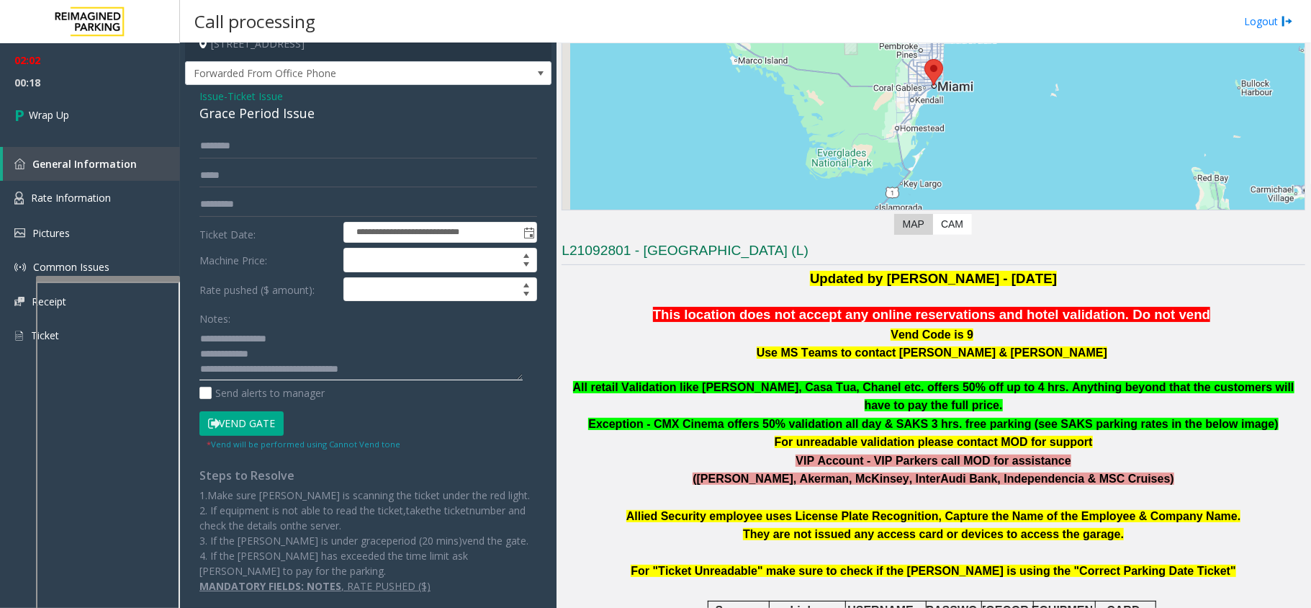
scroll to position [30, 0]
click at [398, 369] on textarea at bounding box center [360, 353] width 323 height 54
type textarea "**********"
click at [148, 122] on link "Wrap Up" at bounding box center [90, 115] width 180 height 42
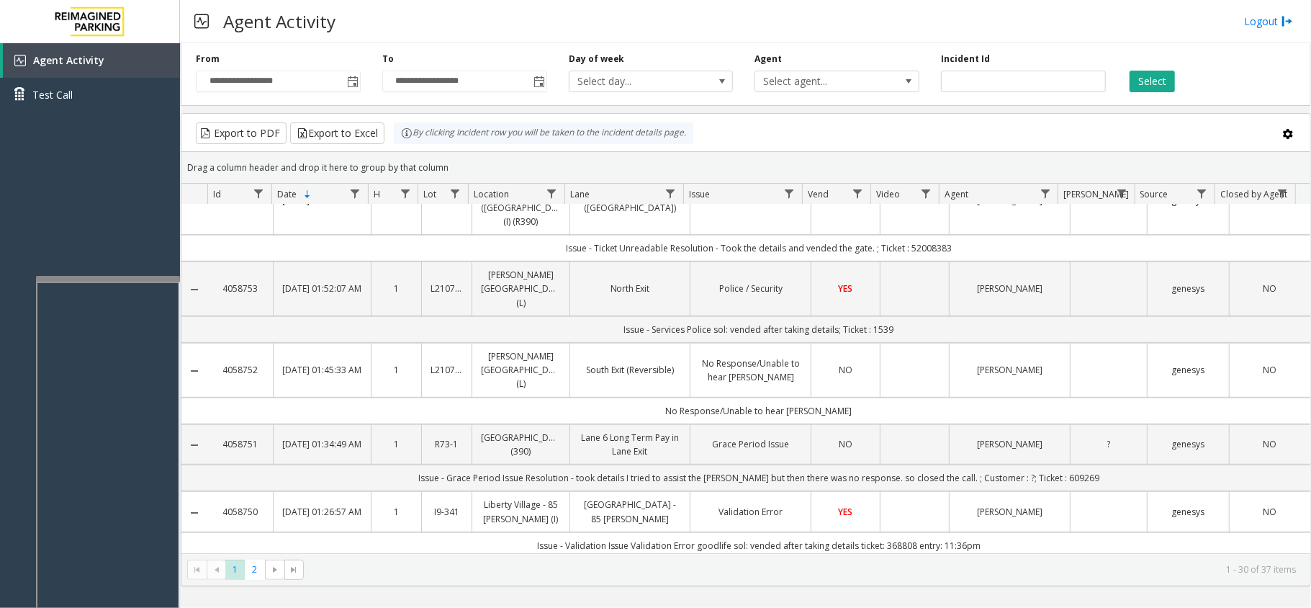
scroll to position [480, 0]
